Goal: Information Seeking & Learning: Learn about a topic

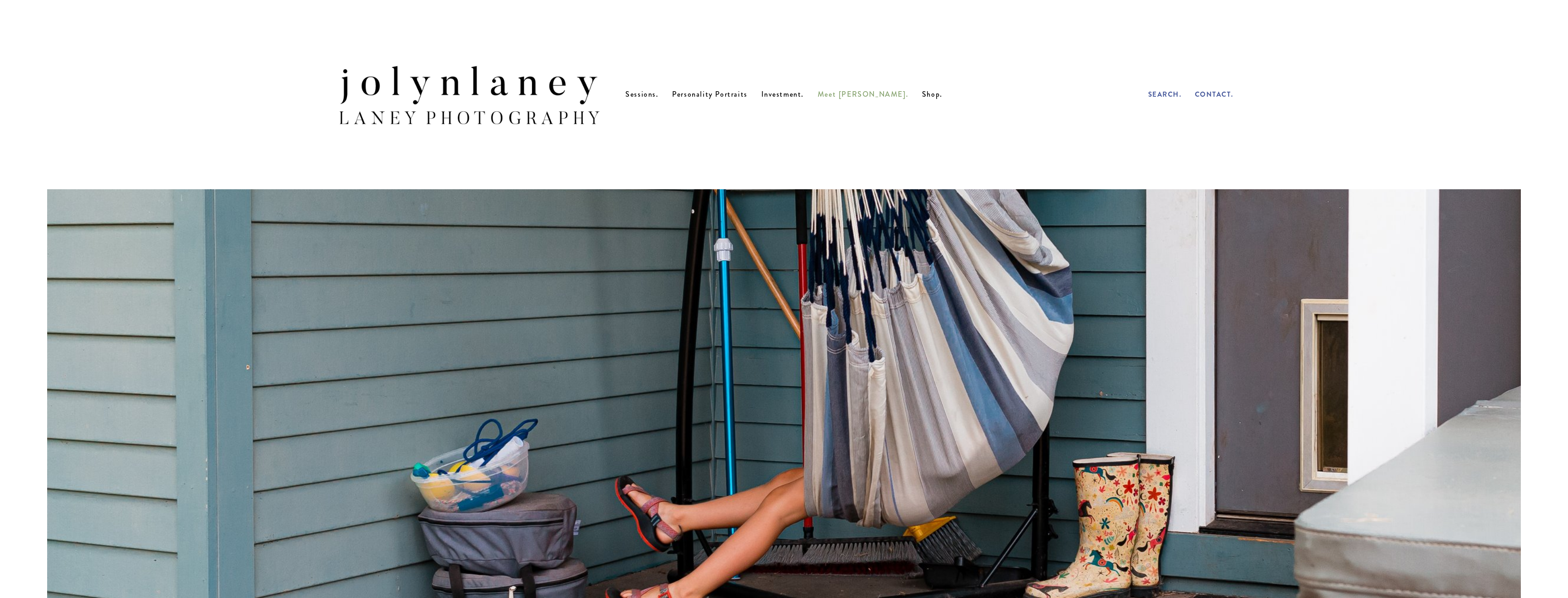
click at [873, 97] on span "Meet [PERSON_NAME]." at bounding box center [863, 94] width 91 height 10
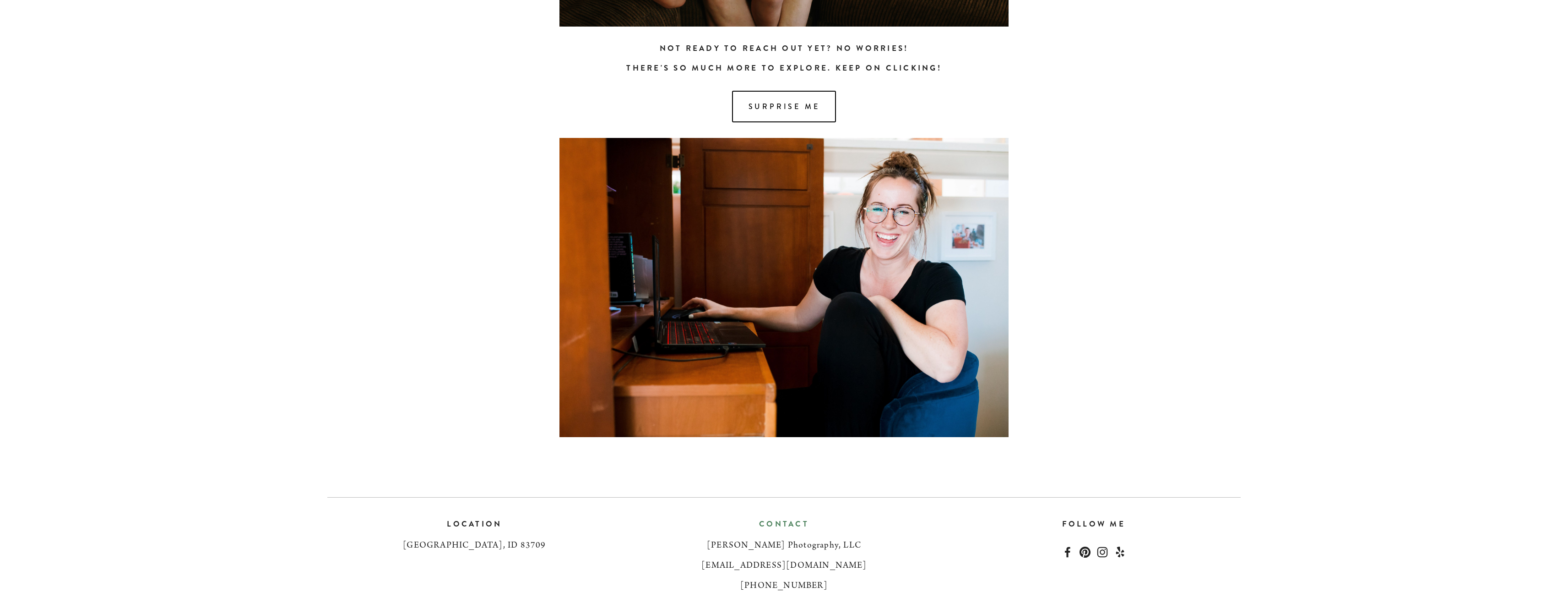
scroll to position [1008, 0]
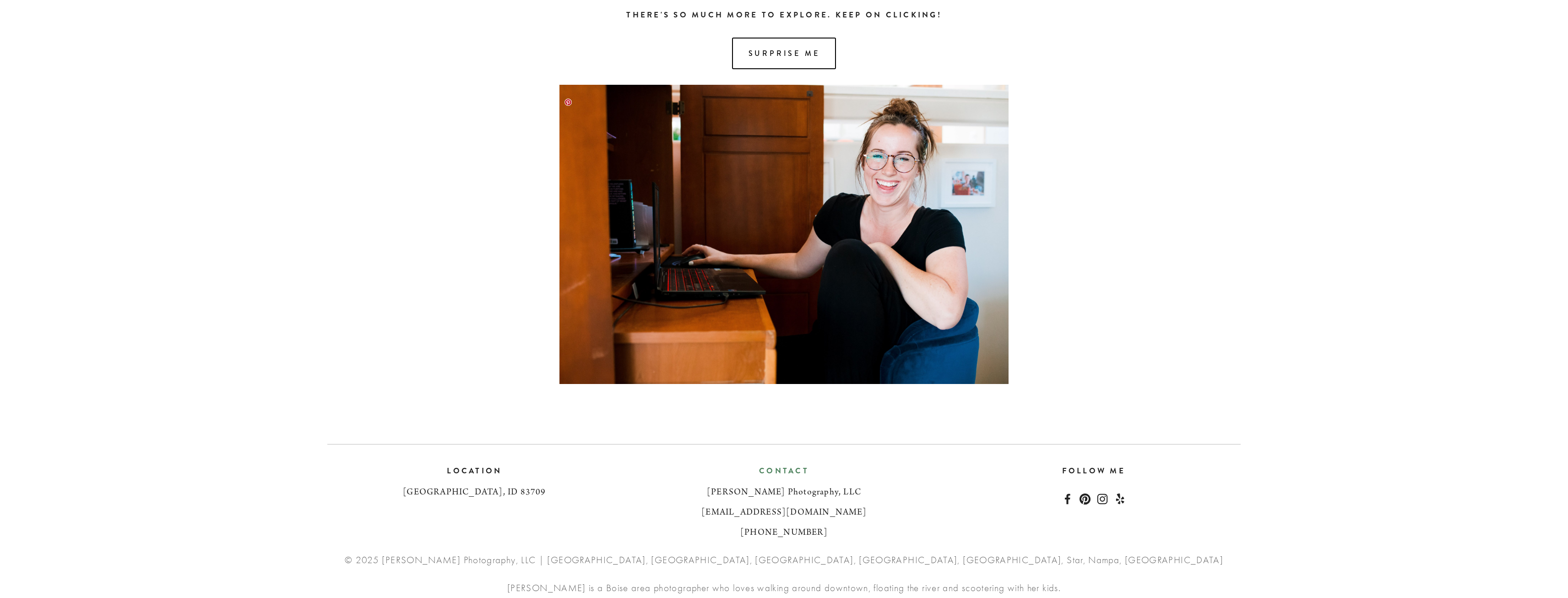
click at [749, 166] on img at bounding box center [783, 234] width 449 height 299
click at [771, 51] on link "Surprise me" at bounding box center [784, 54] width 104 height 32
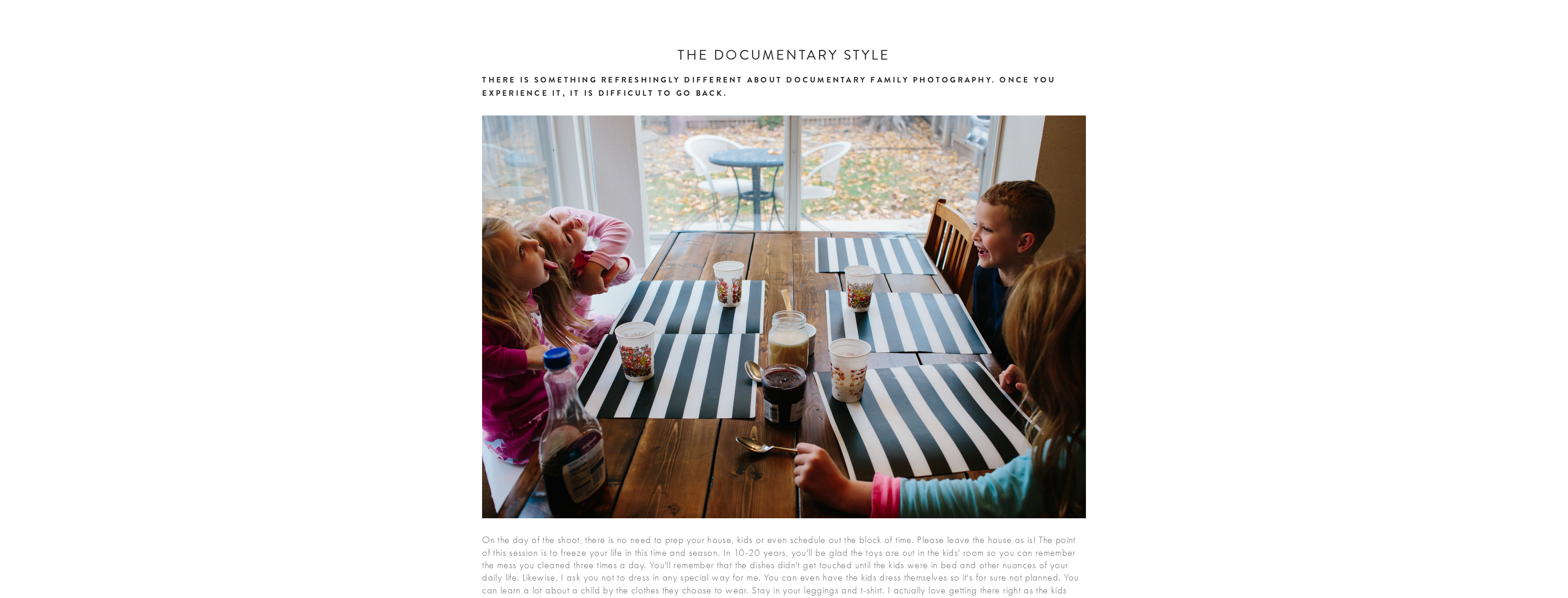
scroll to position [183, 0]
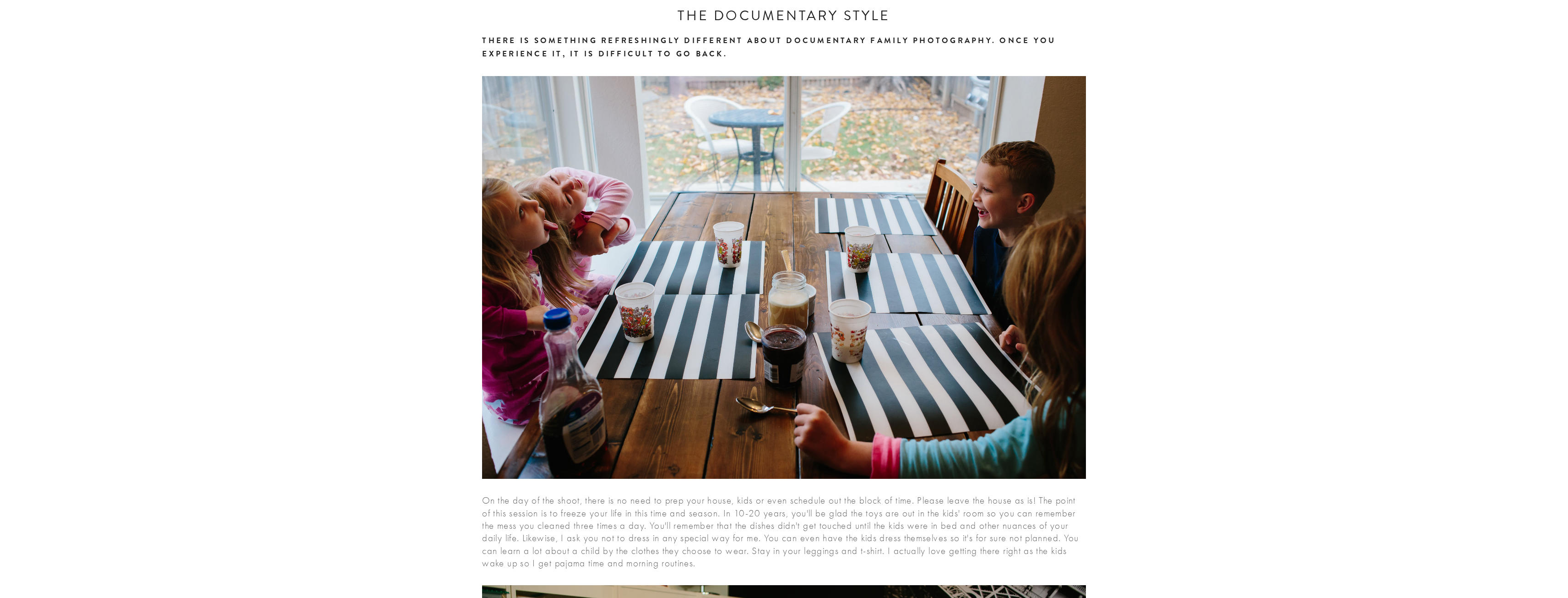
drag, startPoint x: 452, startPoint y: 49, endPoint x: 748, endPoint y: 62, distance: 296.3
click at [751, 61] on h2 "There is something refreshingly different about documentary family photography.…" at bounding box center [783, 47] width 603 height 27
drag, startPoint x: 751, startPoint y: 62, endPoint x: 519, endPoint y: 52, distance: 232.2
click at [519, 52] on h2 "There is something refreshingly different about documentary family photography.…" at bounding box center [783, 47] width 603 height 27
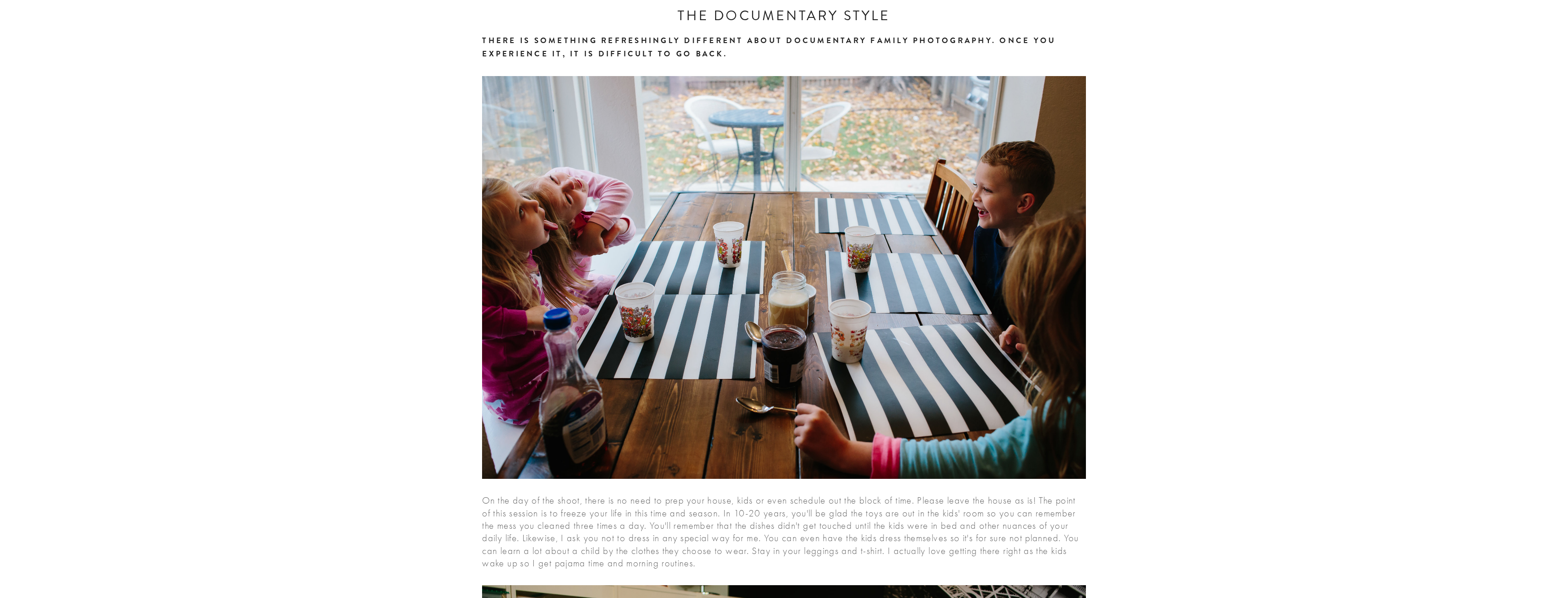
click at [763, 55] on h2 "There is something refreshingly different about documentary family photography.…" at bounding box center [783, 47] width 603 height 27
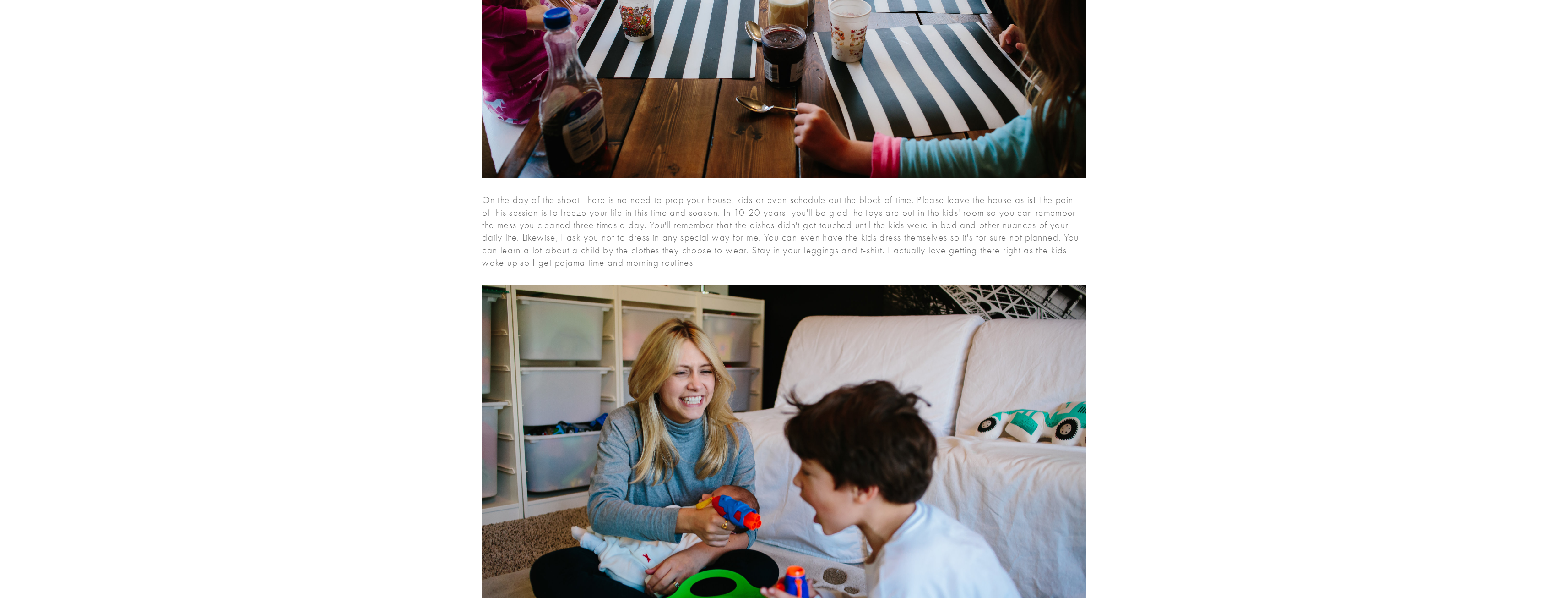
scroll to position [504, 0]
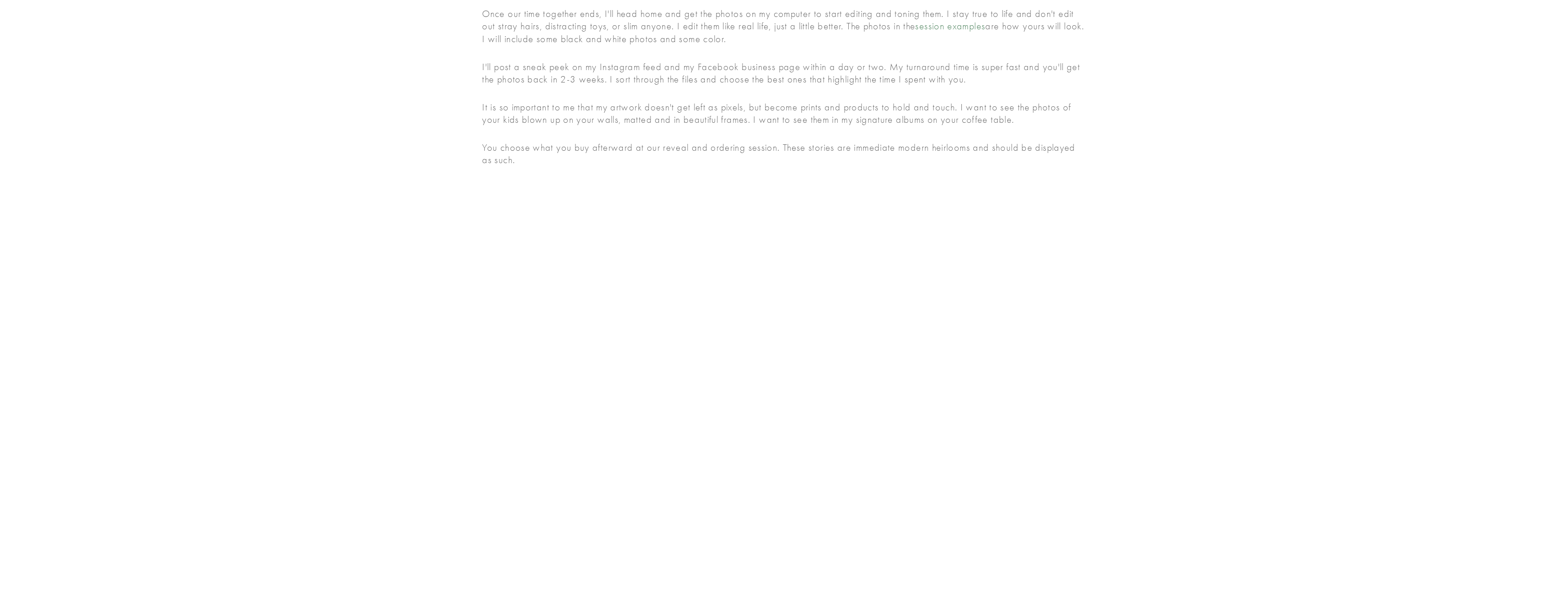
scroll to position [3664, 0]
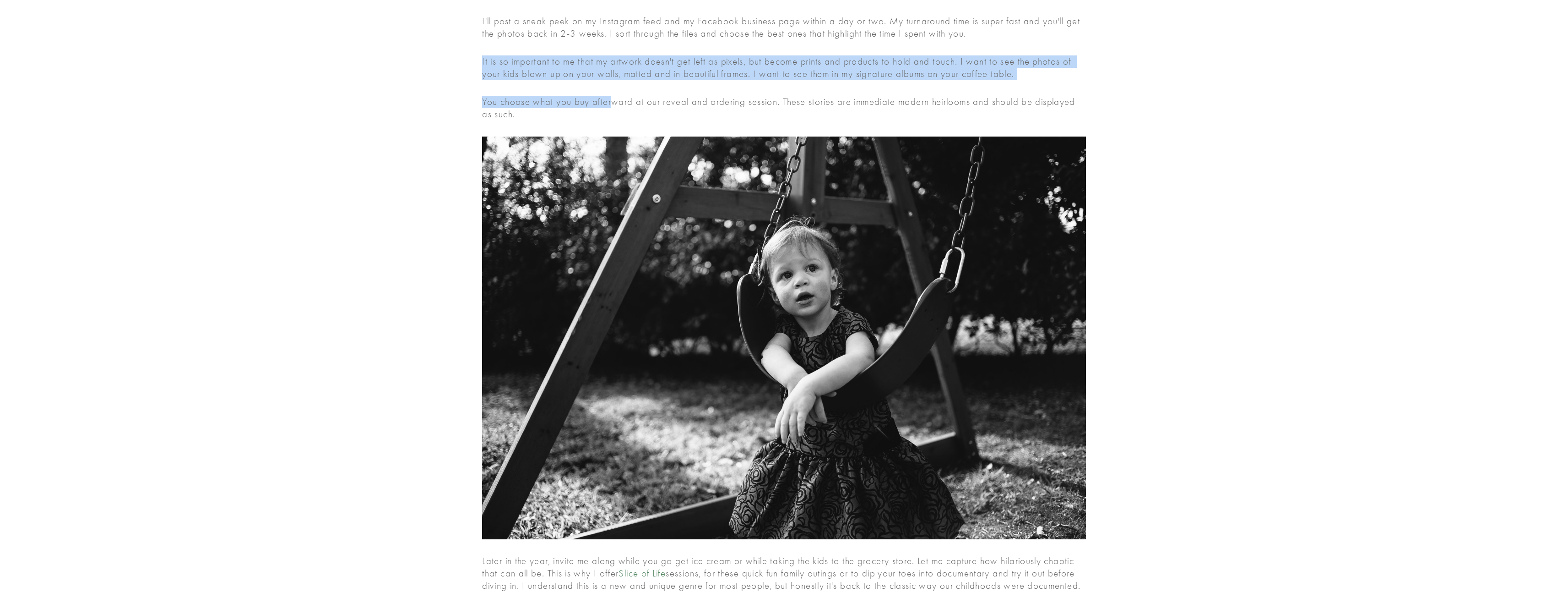
drag, startPoint x: 467, startPoint y: 93, endPoint x: 611, endPoint y: 114, distance: 145.5
click at [611, 80] on p "It is so important to me that my artwork doesn't get left as pixels, but become…" at bounding box center [783, 68] width 603 height 25
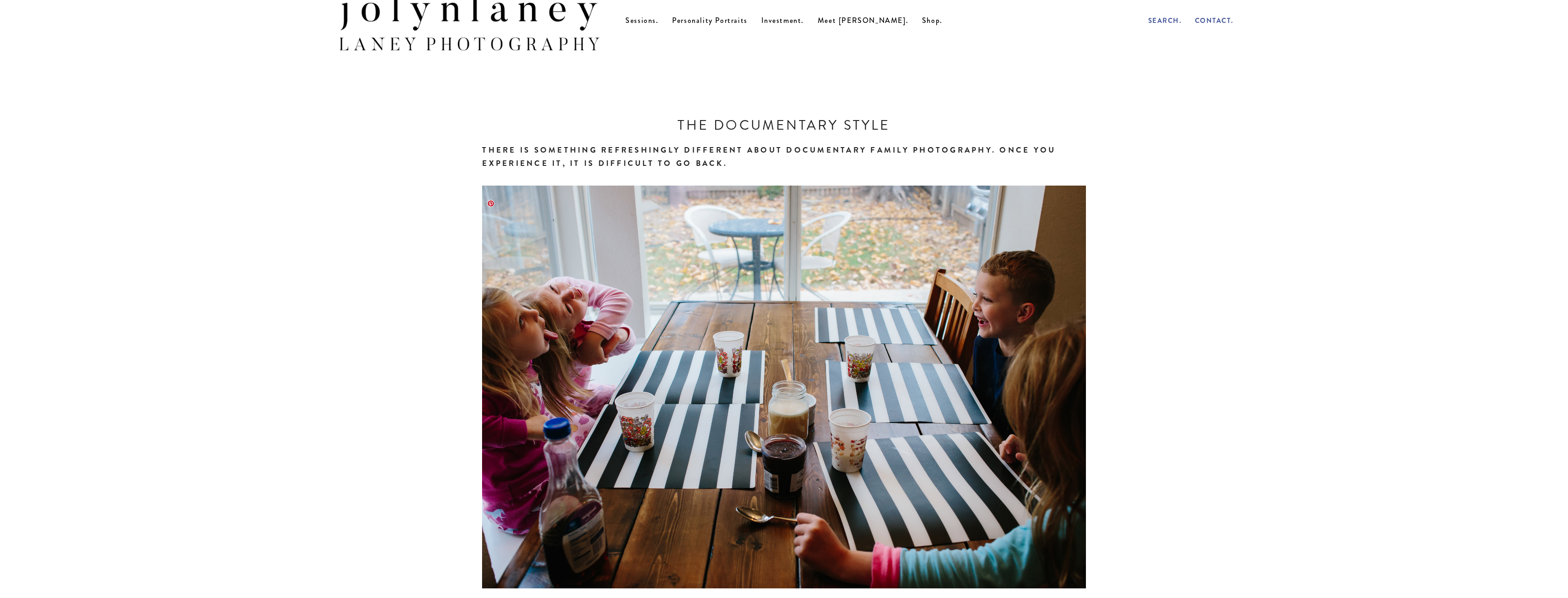
scroll to position [0, 0]
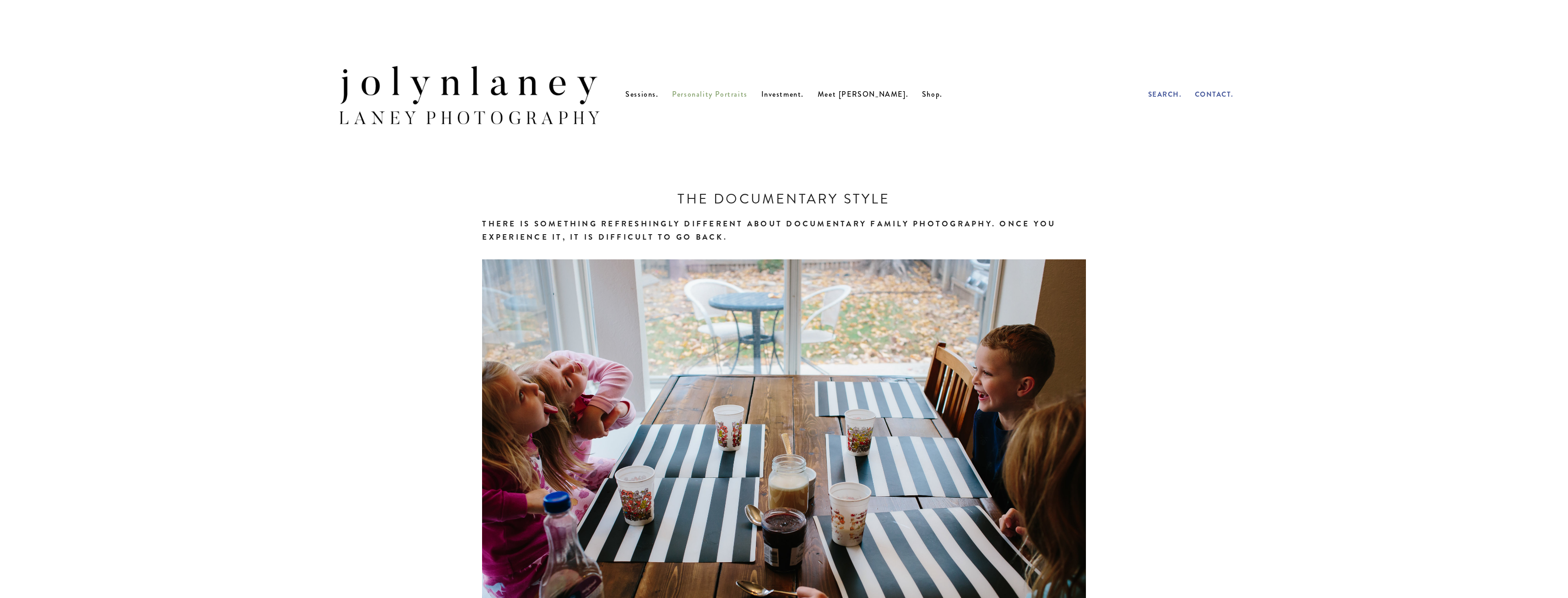
click at [711, 99] on span "Personality Portraits" at bounding box center [710, 94] width 75 height 10
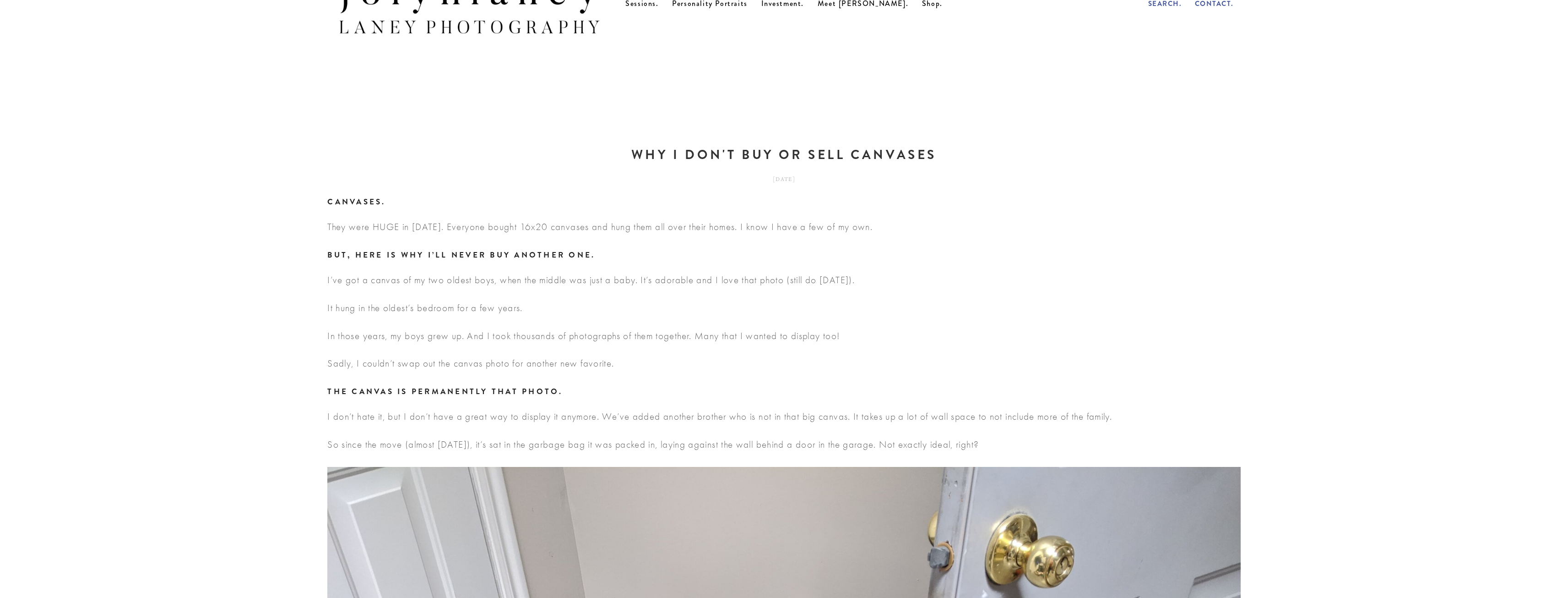
scroll to position [91, 0]
drag, startPoint x: 633, startPoint y: 373, endPoint x: 388, endPoint y: 367, distance: 245.1
click at [388, 367] on p "Sadly, I couldn’t swap out the canvas photo for another new favorite." at bounding box center [784, 362] width 913 height 12
click at [682, 367] on p "Sadly, I couldn’t swap out the canvas photo for another new favorite." at bounding box center [784, 362] width 913 height 12
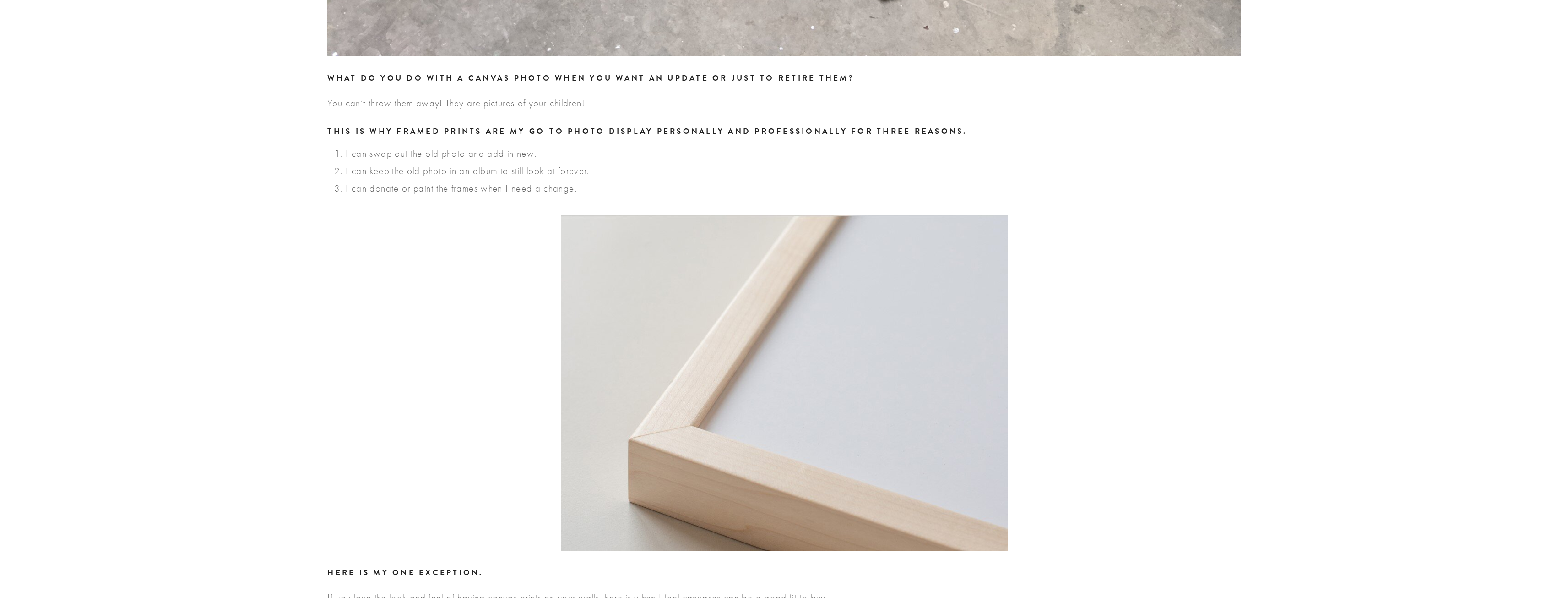
scroll to position [1191, 0]
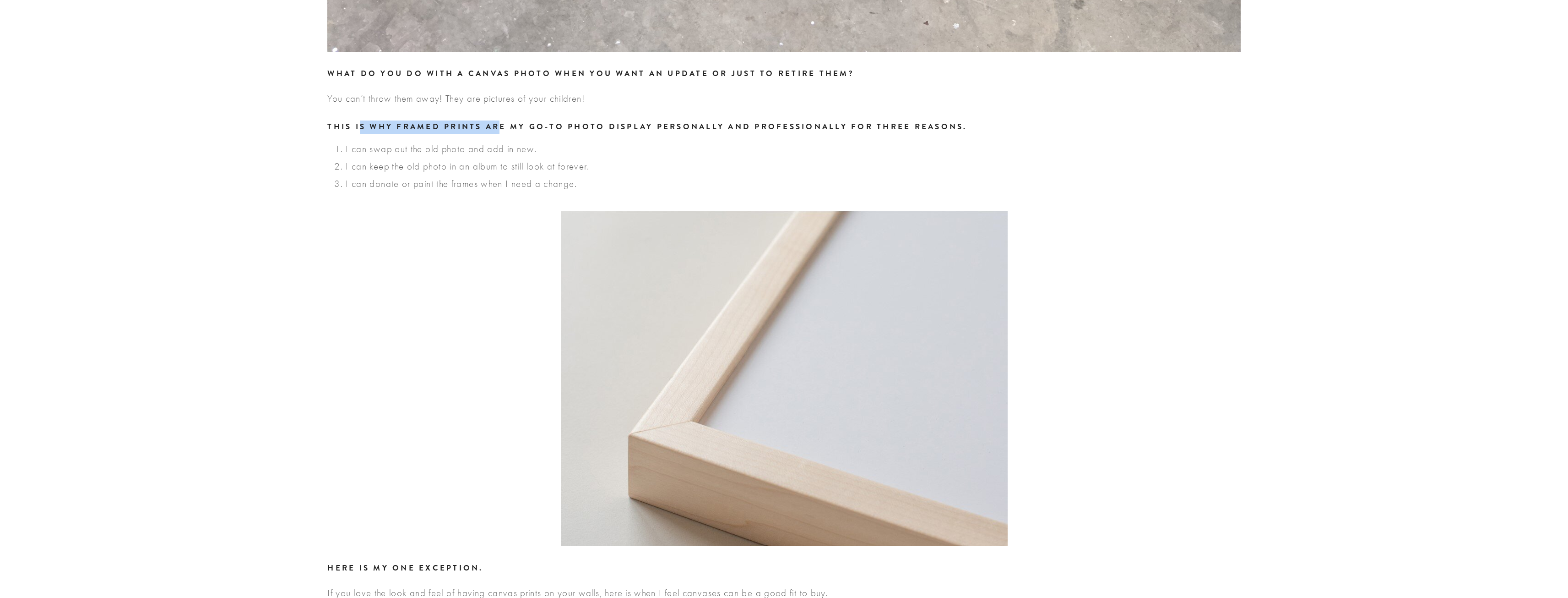
drag, startPoint x: 359, startPoint y: 139, endPoint x: 498, endPoint y: 131, distance: 139.2
click at [498, 131] on h2 "This is why framed prints are my go-to photo display personally and professiona…" at bounding box center [784, 127] width 913 height 13
click at [480, 155] on p "I can swap out the old photo and add in new." at bounding box center [793, 149] width 895 height 12
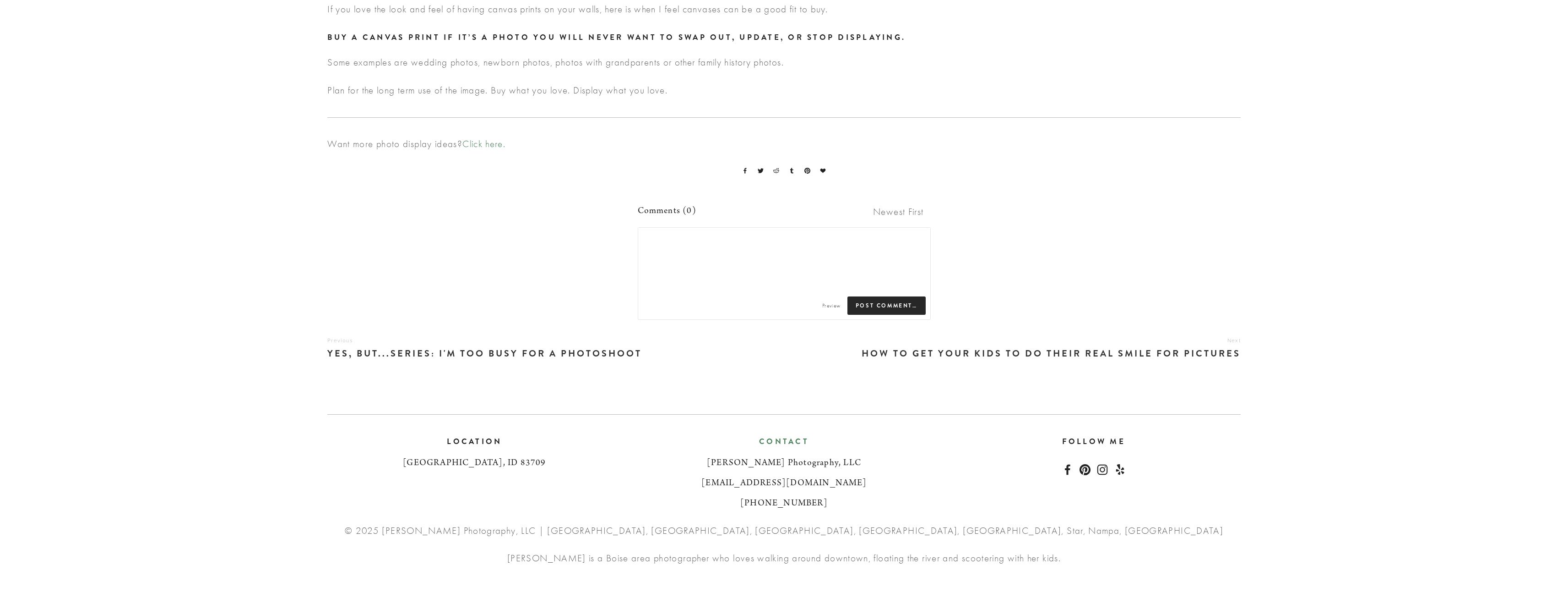
scroll to position [1786, 0]
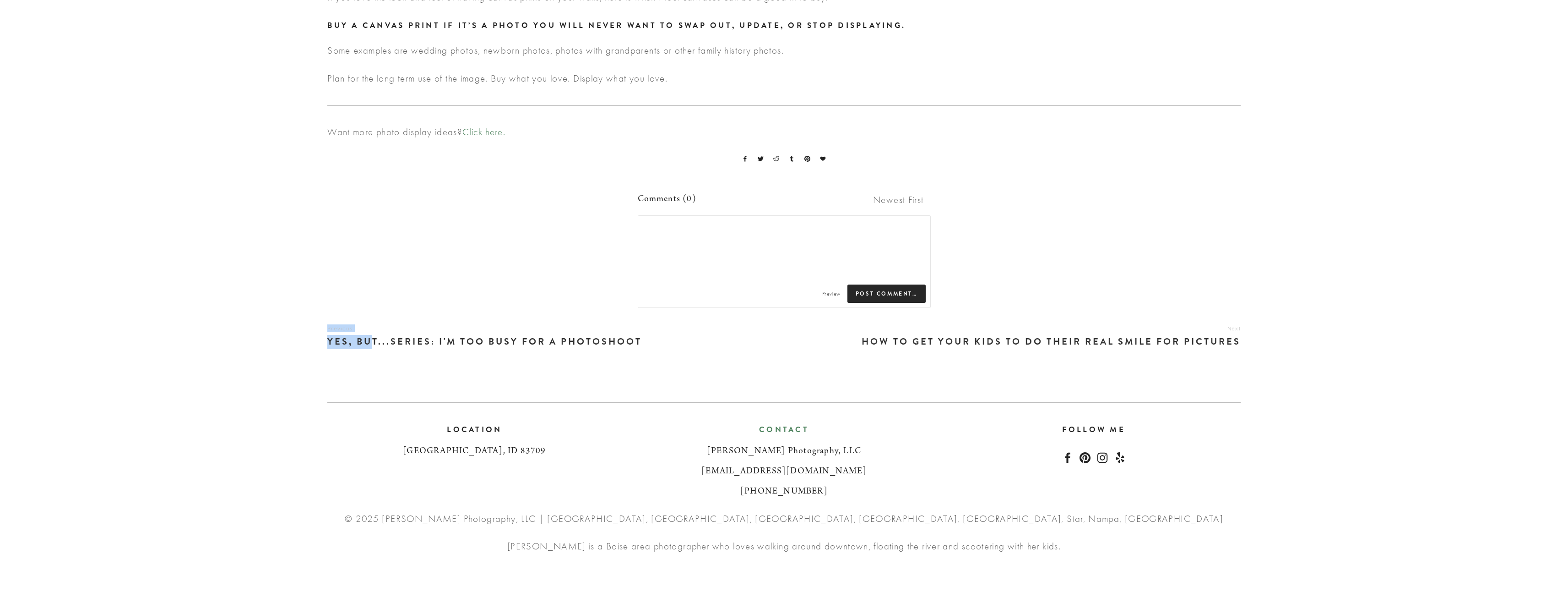
drag, startPoint x: 319, startPoint y: 349, endPoint x: 374, endPoint y: 349, distance: 55.0
click at [385, 350] on h4 "Yes, But...Series: I'm too busy for a photoshoot" at bounding box center [546, 342] width 437 height 18
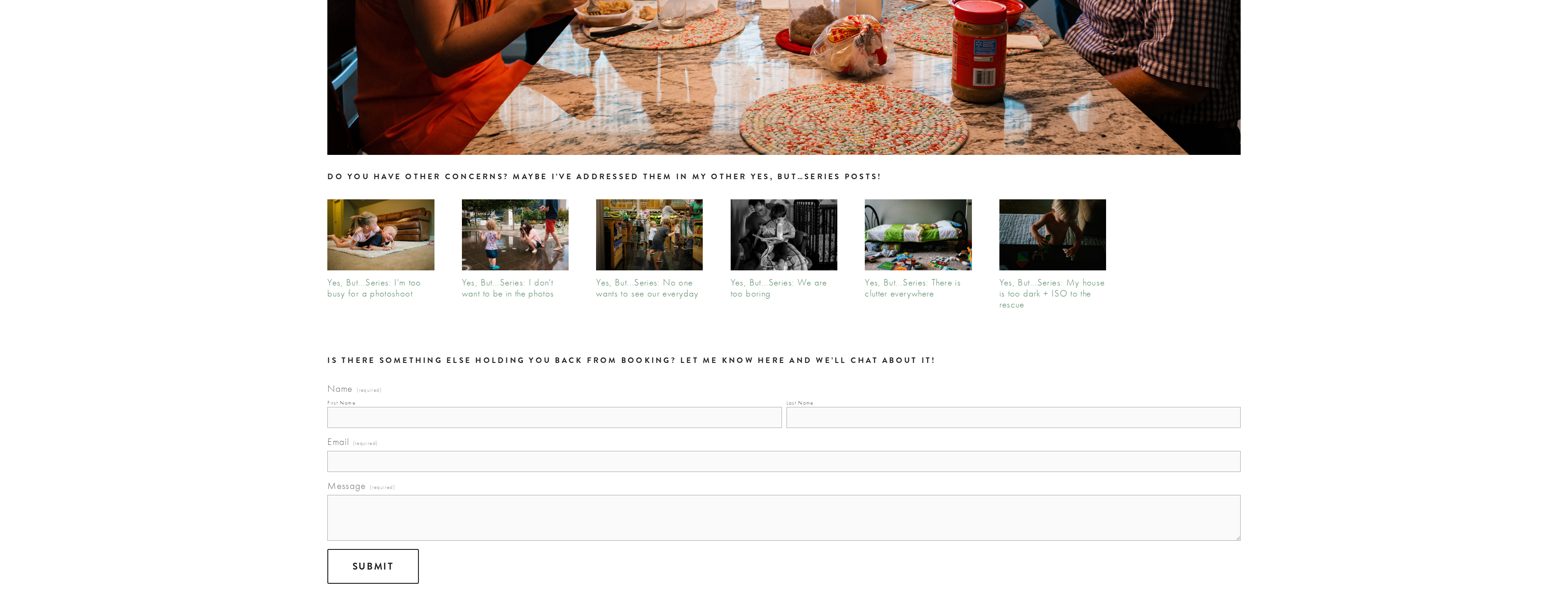
scroll to position [1924, 0]
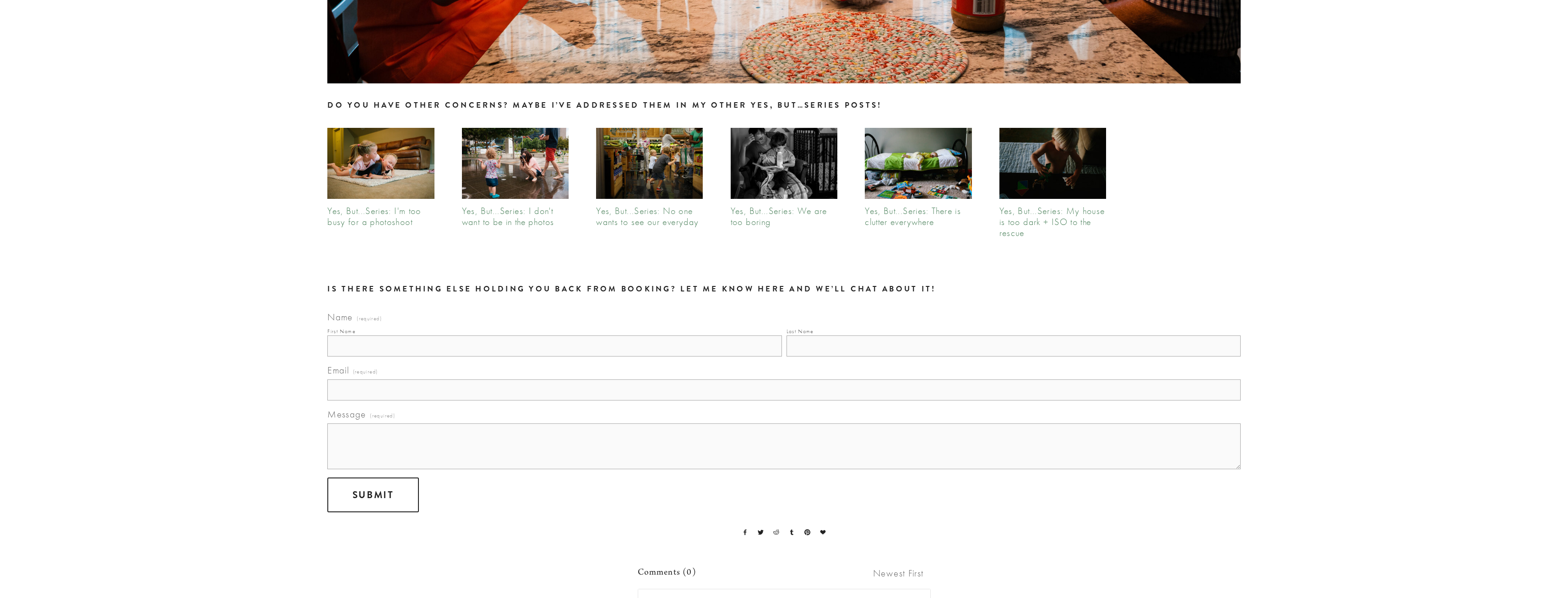
click at [401, 182] on img at bounding box center [381, 163] width 107 height 71
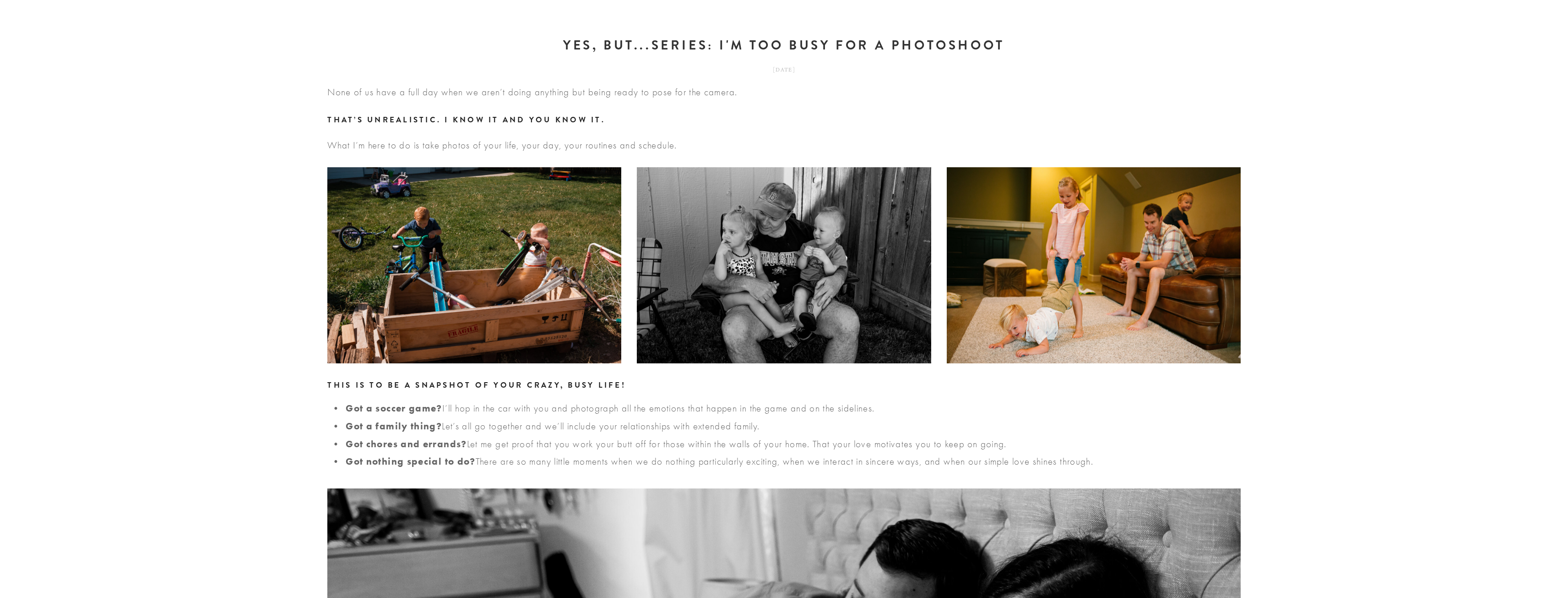
scroll to position [229, 0]
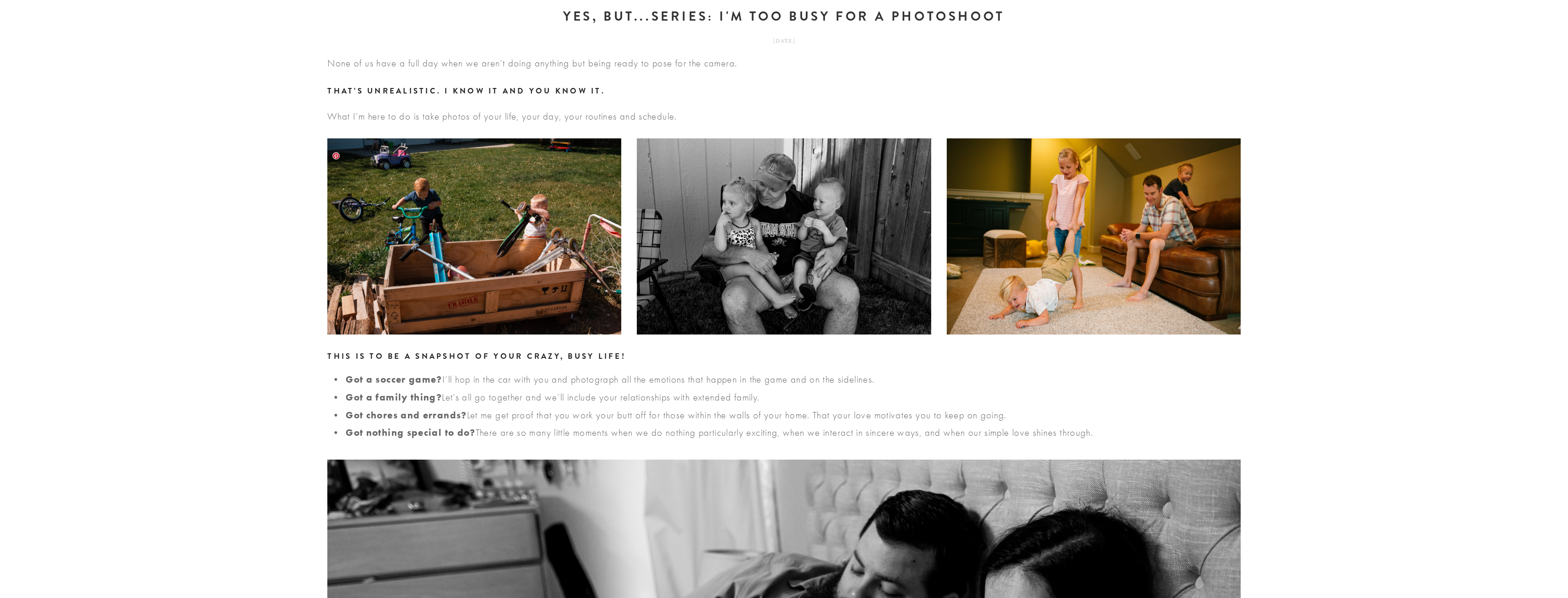
click at [396, 213] on img at bounding box center [474, 236] width 294 height 196
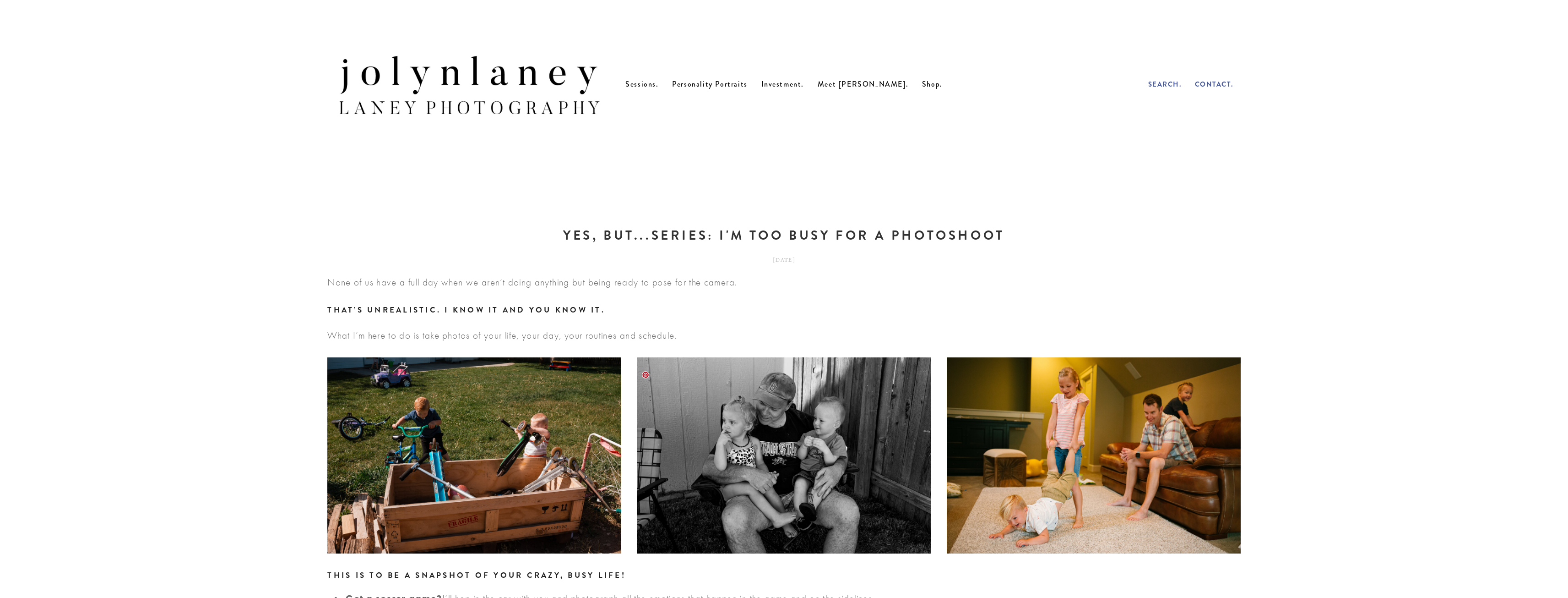
scroll to position [0, 0]
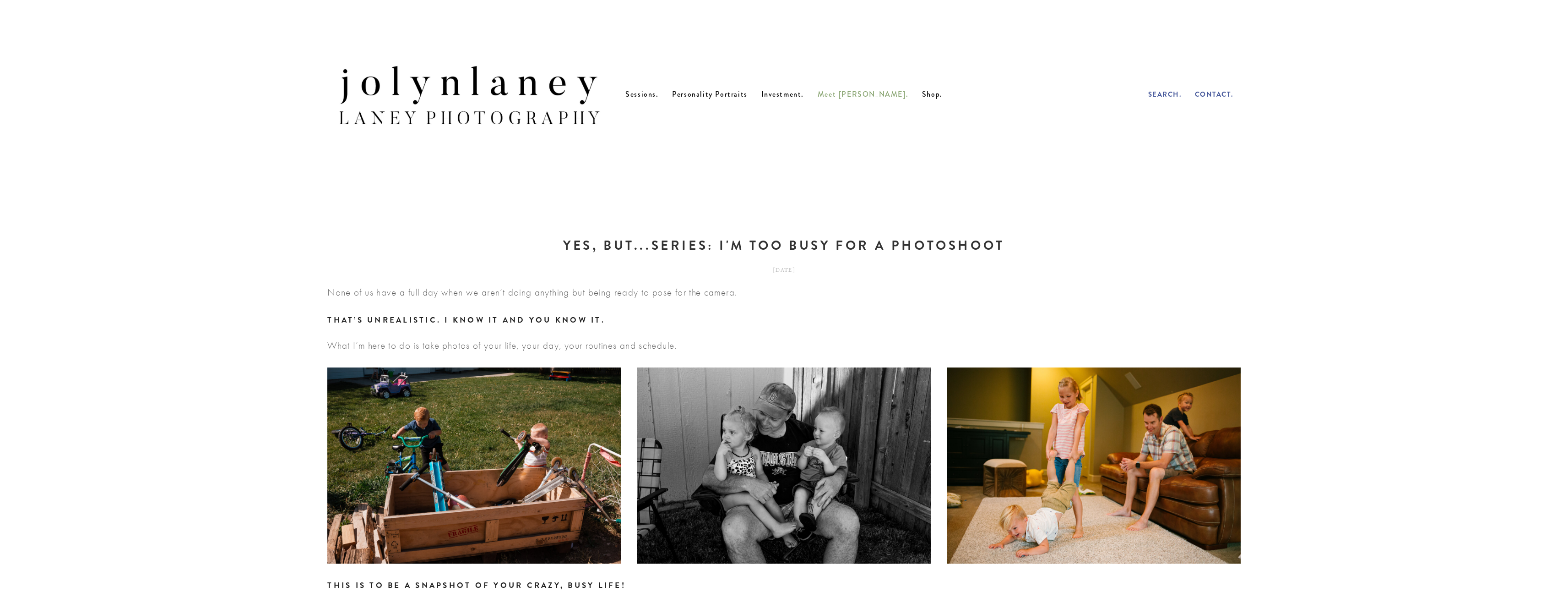
click at [858, 97] on span "Meet [PERSON_NAME]." at bounding box center [863, 94] width 91 height 10
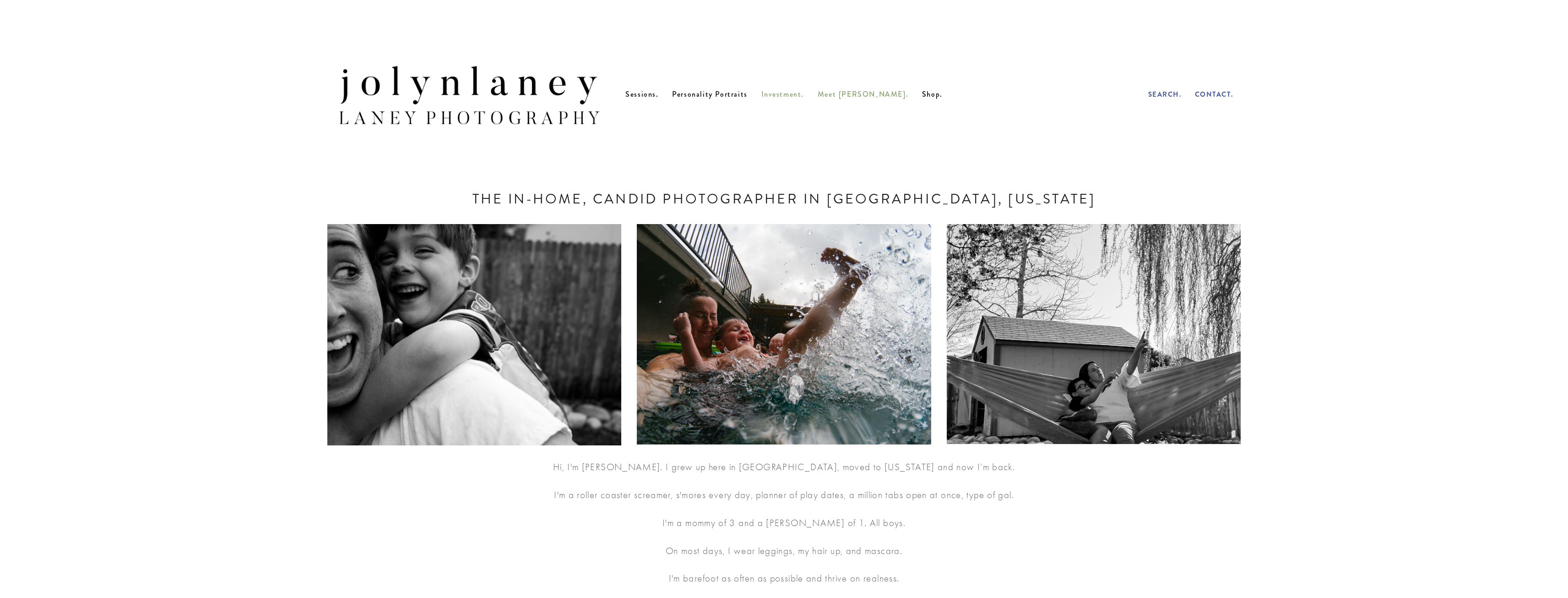
click at [804, 99] on span "Investment." at bounding box center [783, 94] width 43 height 10
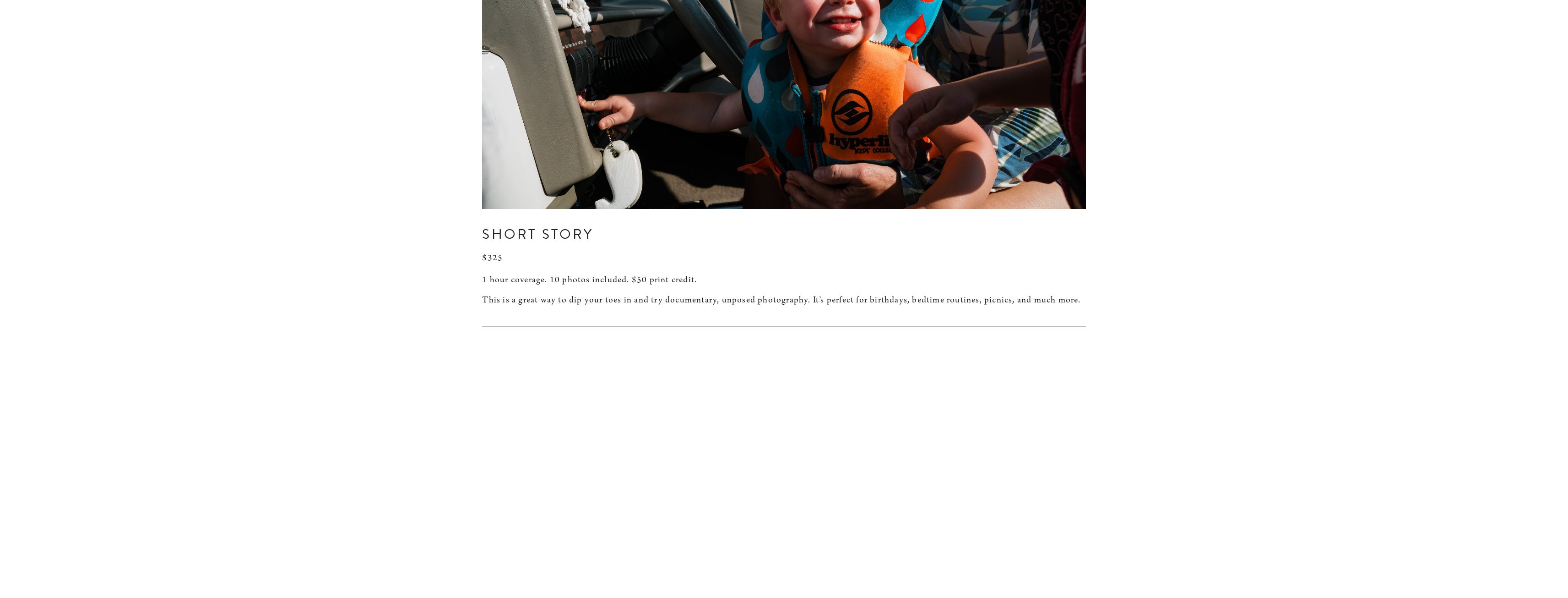
scroll to position [1099, 0]
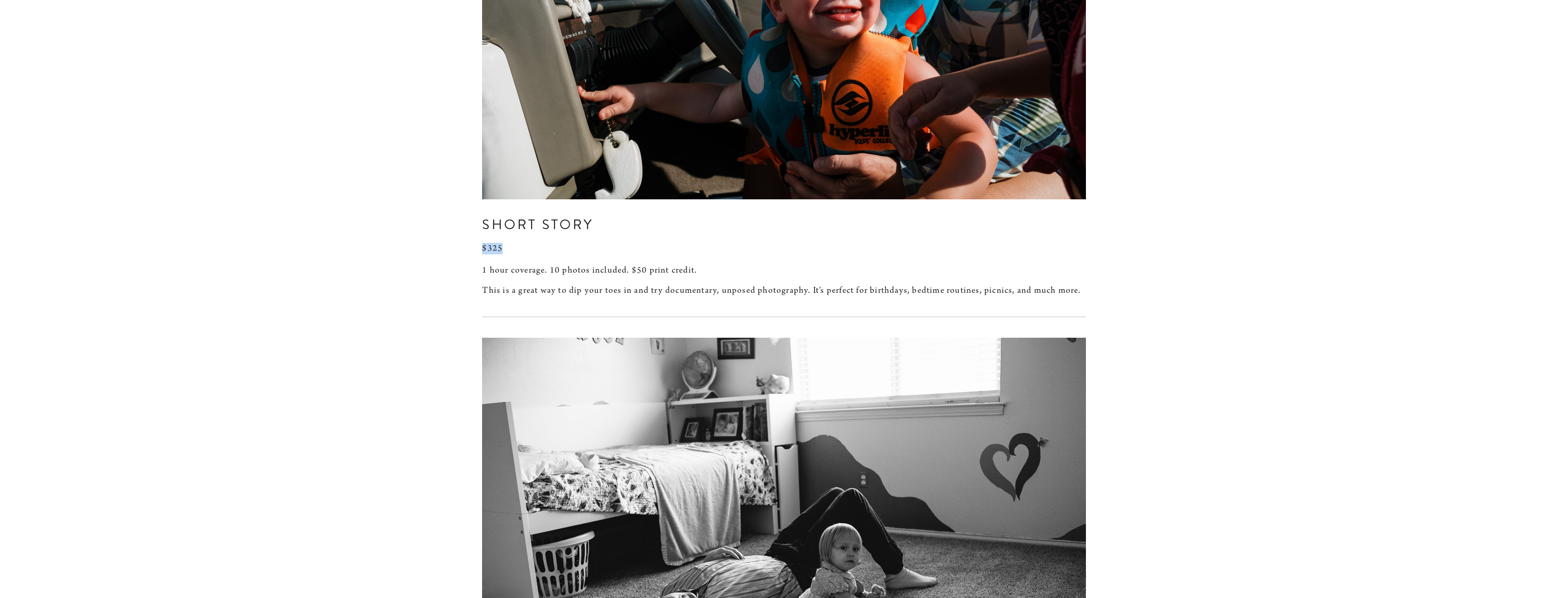
drag, startPoint x: 481, startPoint y: 255, endPoint x: 536, endPoint y: 256, distance: 55.0
click at [536, 256] on div "Short story $325 1 hour coverage. 10 photos included. $50 print credit. This is…" at bounding box center [783, 255] width 619 height 97
click at [536, 256] on h3 "$325 1 hour coverage. 10 photos included. $50 print credit." at bounding box center [783, 259] width 603 height 33
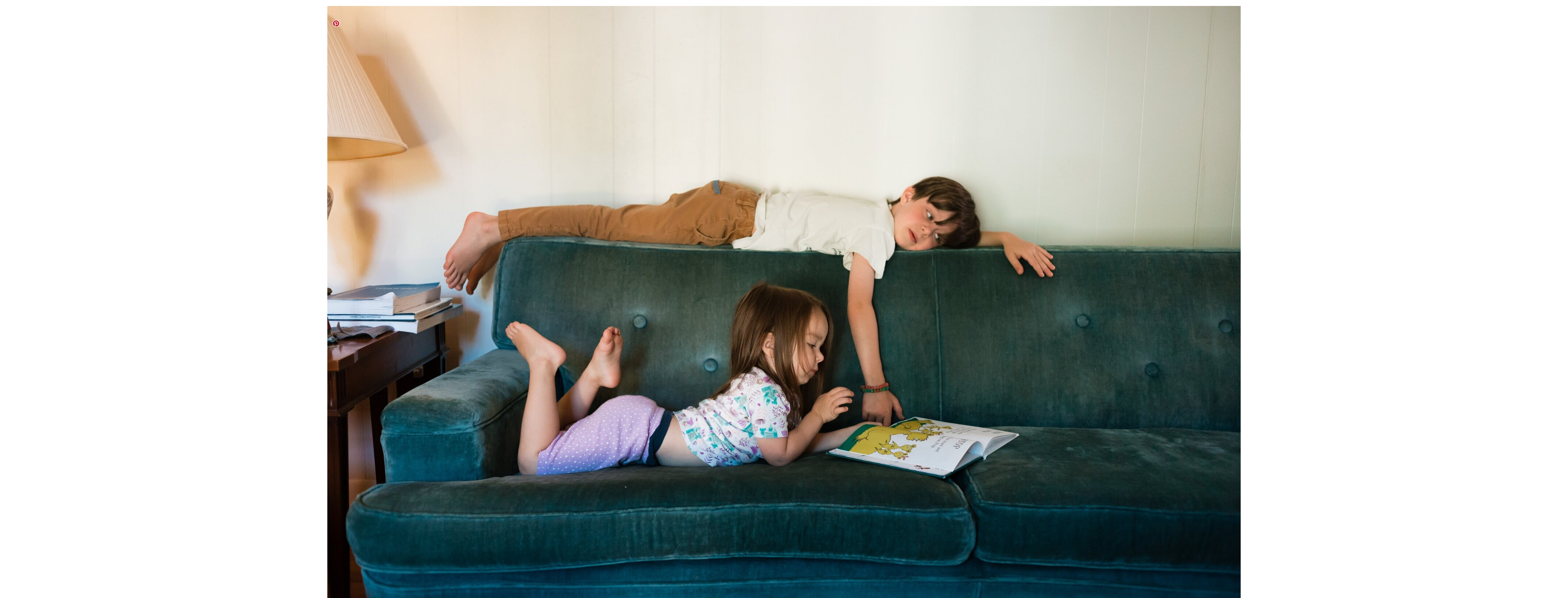
scroll to position [0, 0]
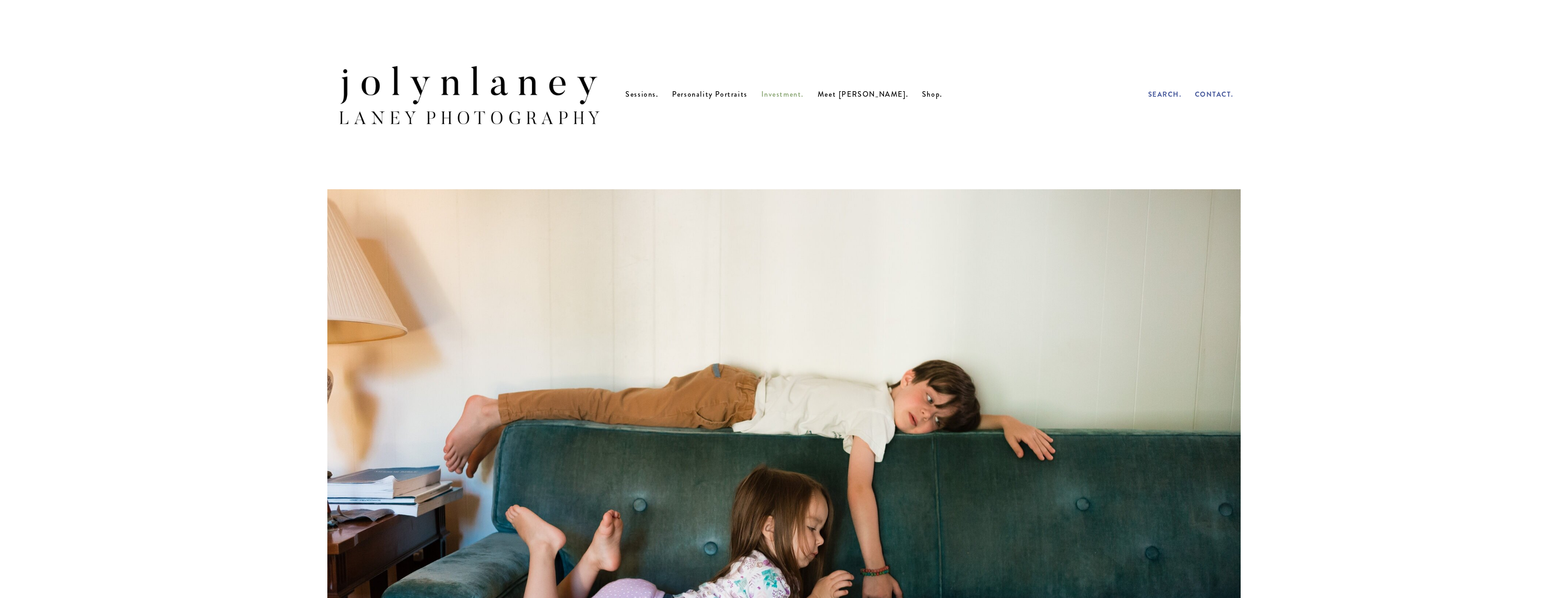
click at [527, 106] on img at bounding box center [469, 94] width 284 height 95
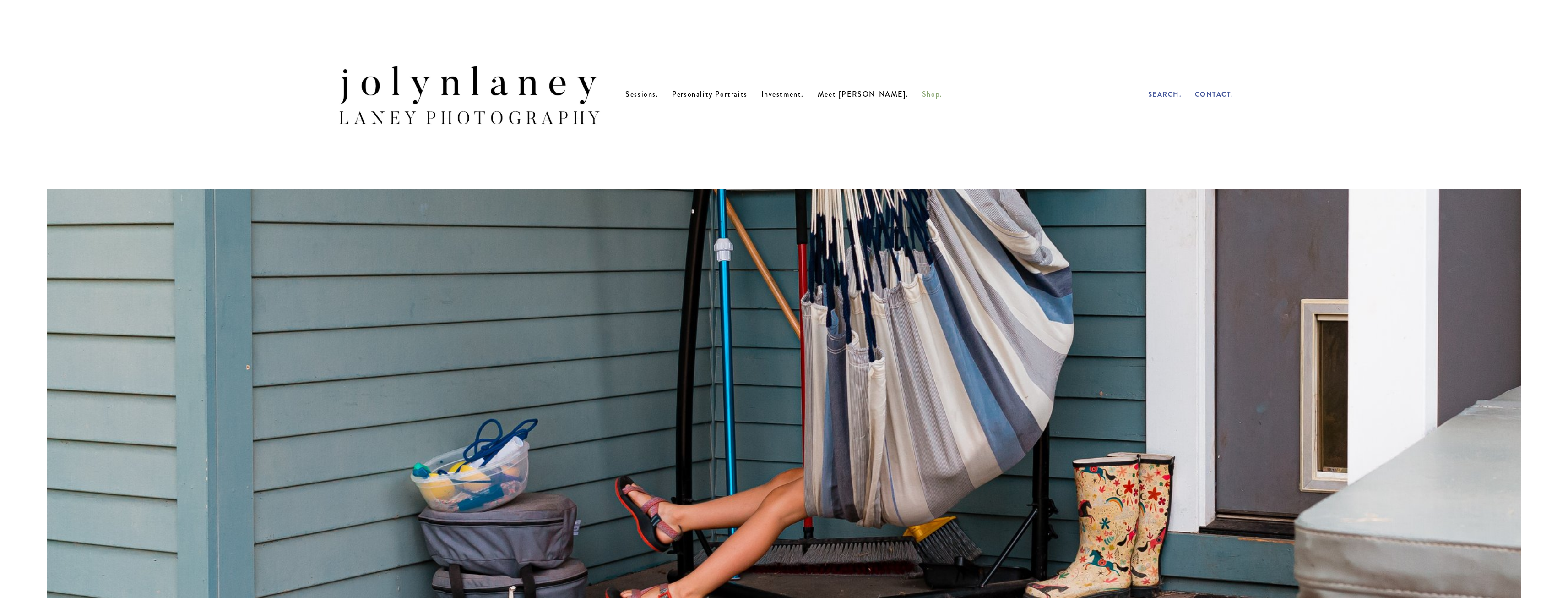
click at [922, 98] on span "Shop." at bounding box center [933, 94] width 21 height 10
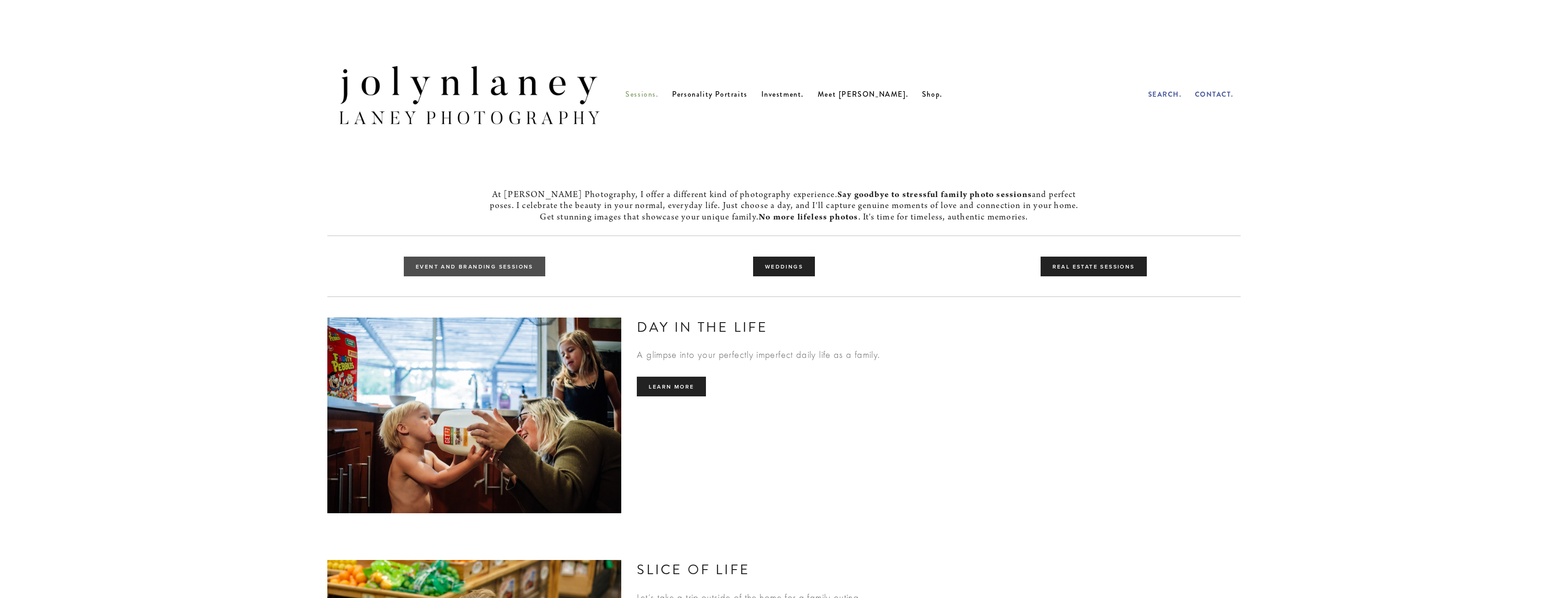
click at [452, 275] on link "Event and Branding Sessions" at bounding box center [474, 266] width 141 height 19
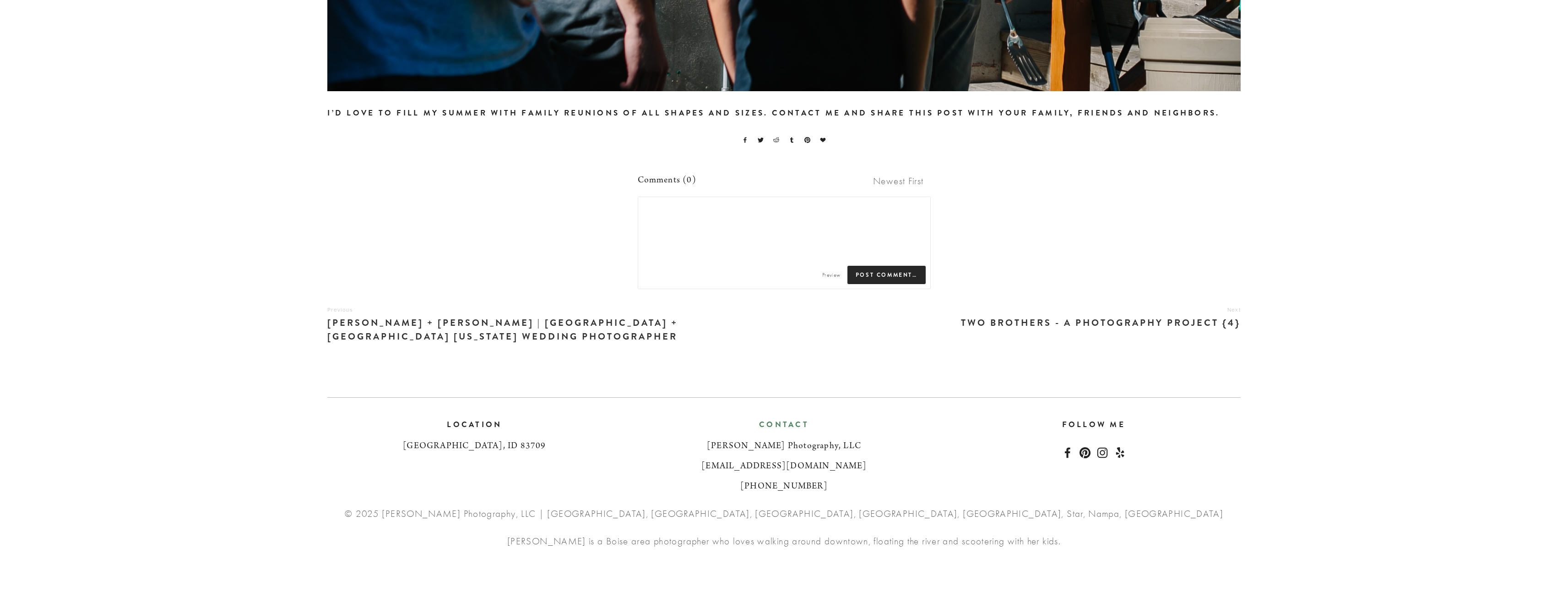
scroll to position [7512, 0]
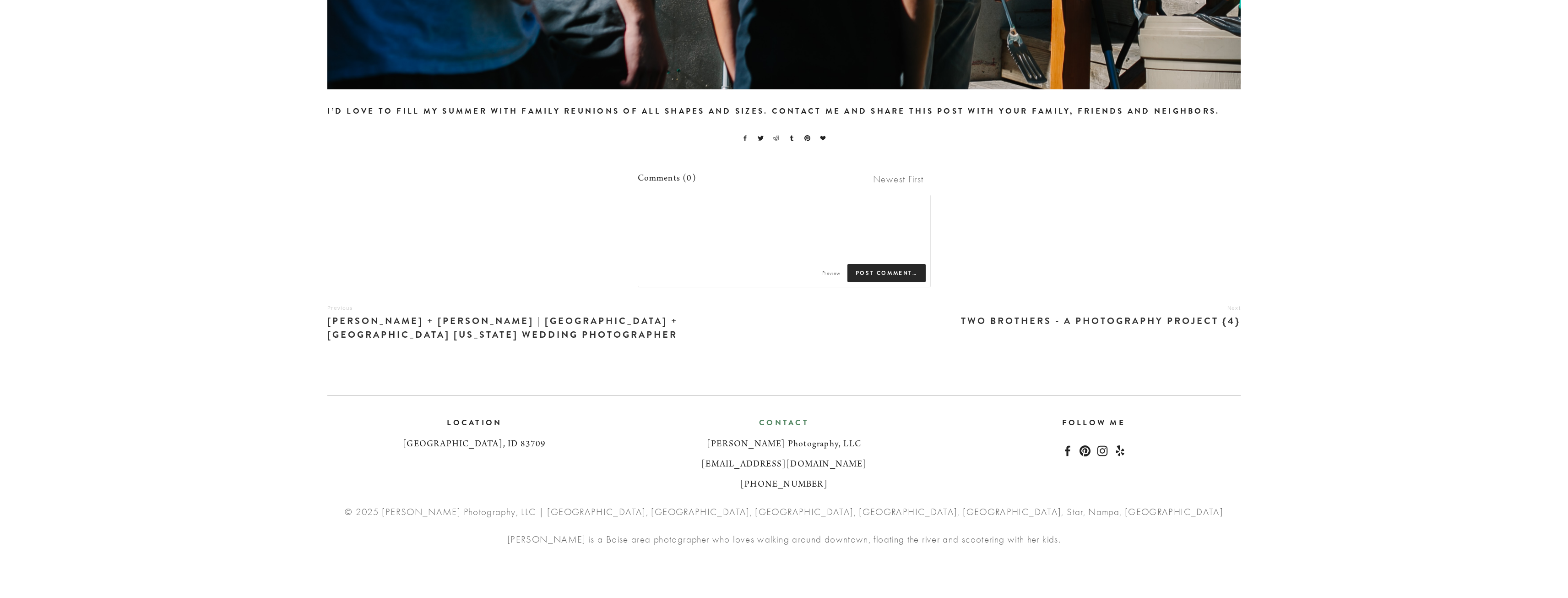
click at [1116, 326] on h4 "Two Brothers - a photography project {4}" at bounding box center [1023, 321] width 437 height 18
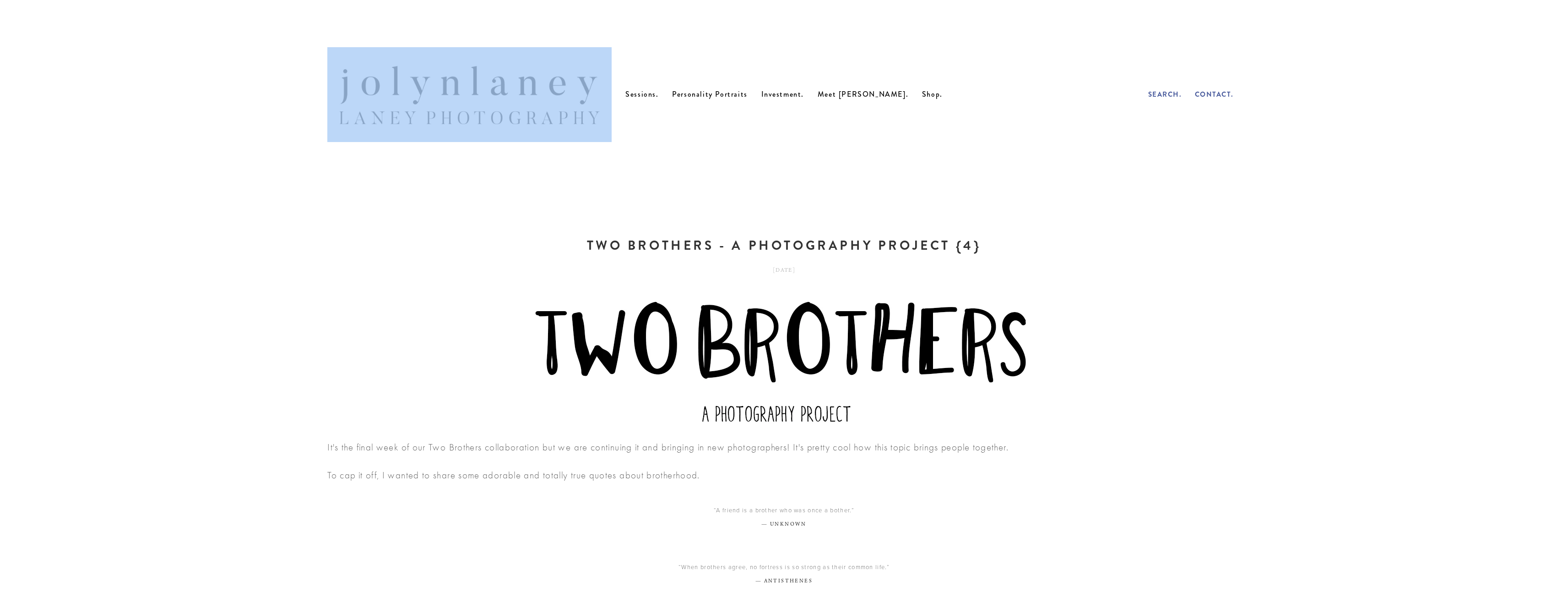
click at [645, 101] on header "Sessions. Personality Portraits Investment. Meet Jolyn. Shop. Search. Contact." at bounding box center [784, 94] width 1007 height 95
click at [659, 97] on span "Sessions." at bounding box center [642, 94] width 33 height 10
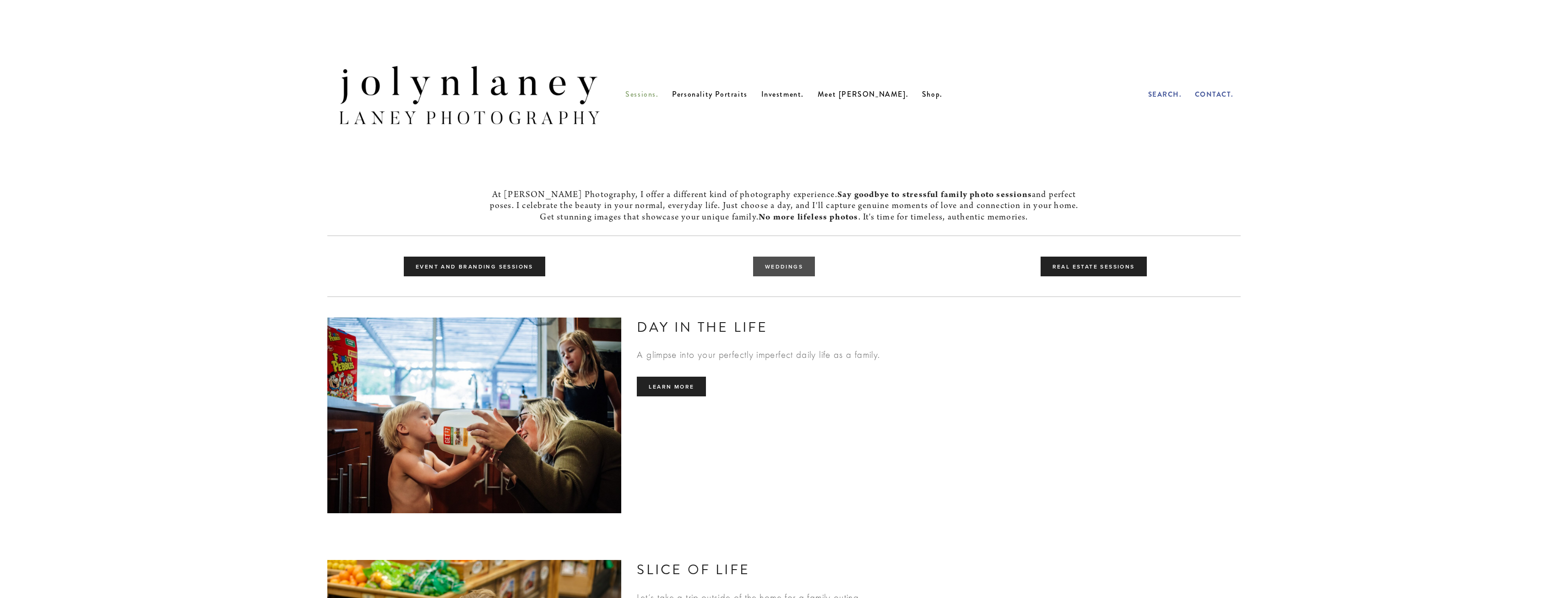
click at [791, 276] on link "Weddings" at bounding box center [784, 266] width 62 height 19
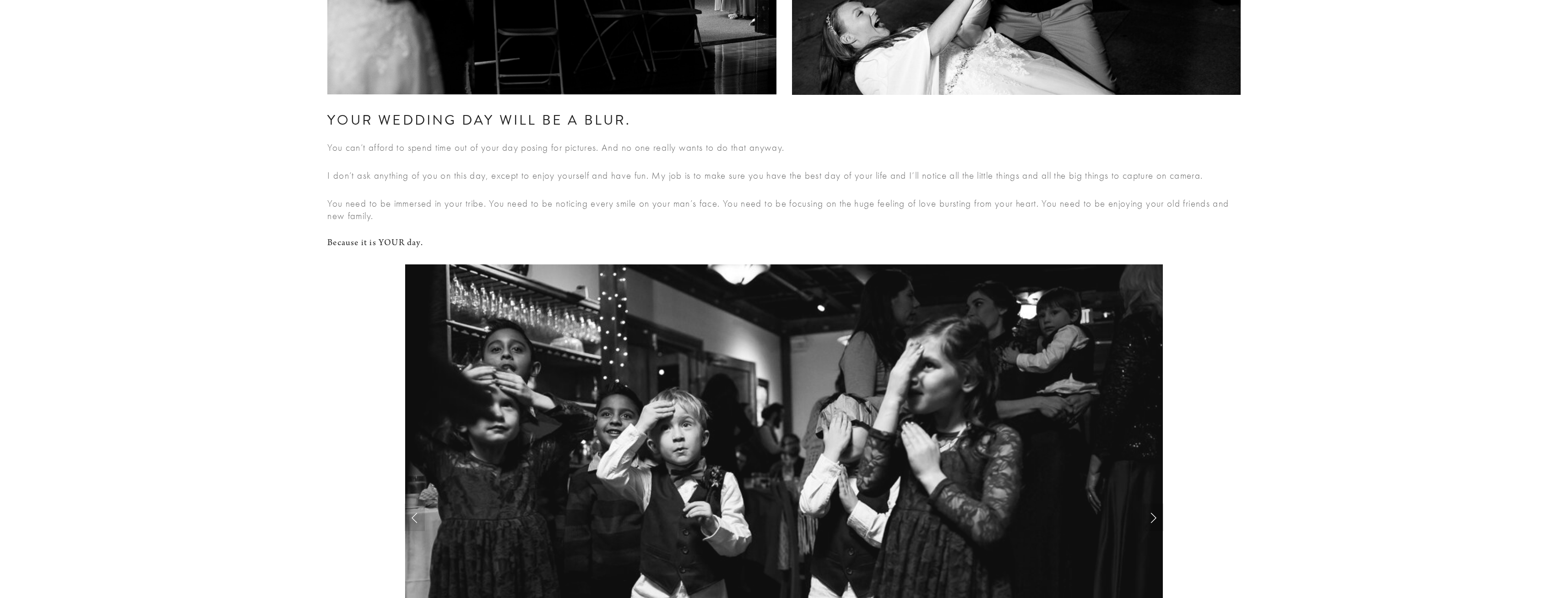
scroll to position [1054, 0]
